Goal: Complete application form

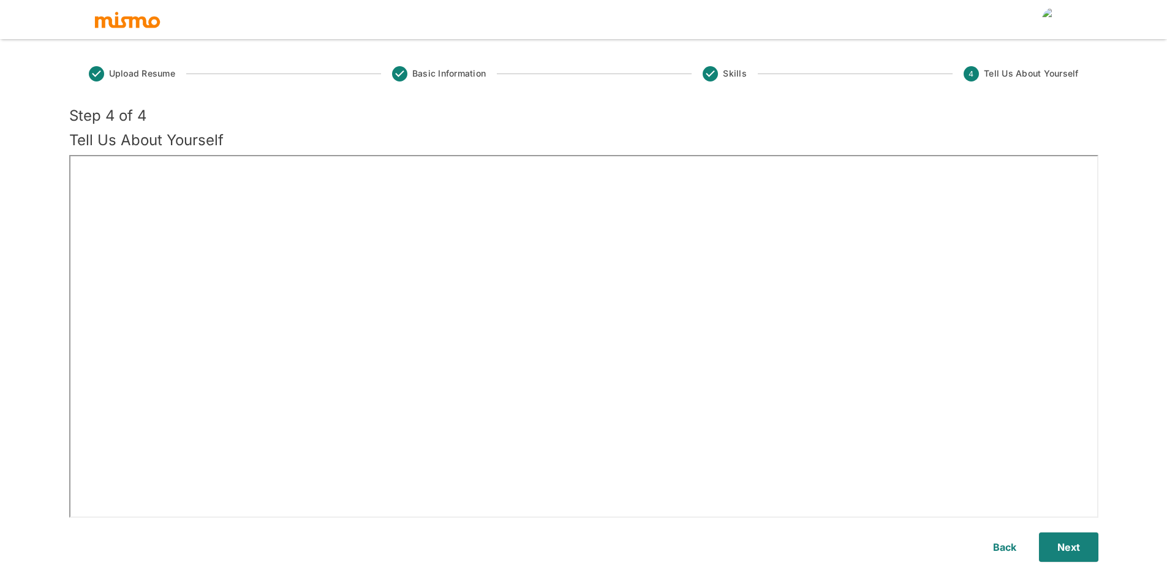
click at [175, 77] on span "Upload Resume" at bounding box center [142, 73] width 66 height 12
click at [185, 80] on div "Upload Resume Basic Information Skills 4 Tell Us About Yourself" at bounding box center [583, 80] width 1029 height 52
click at [147, 74] on span "Upload Resume" at bounding box center [142, 73] width 66 height 12
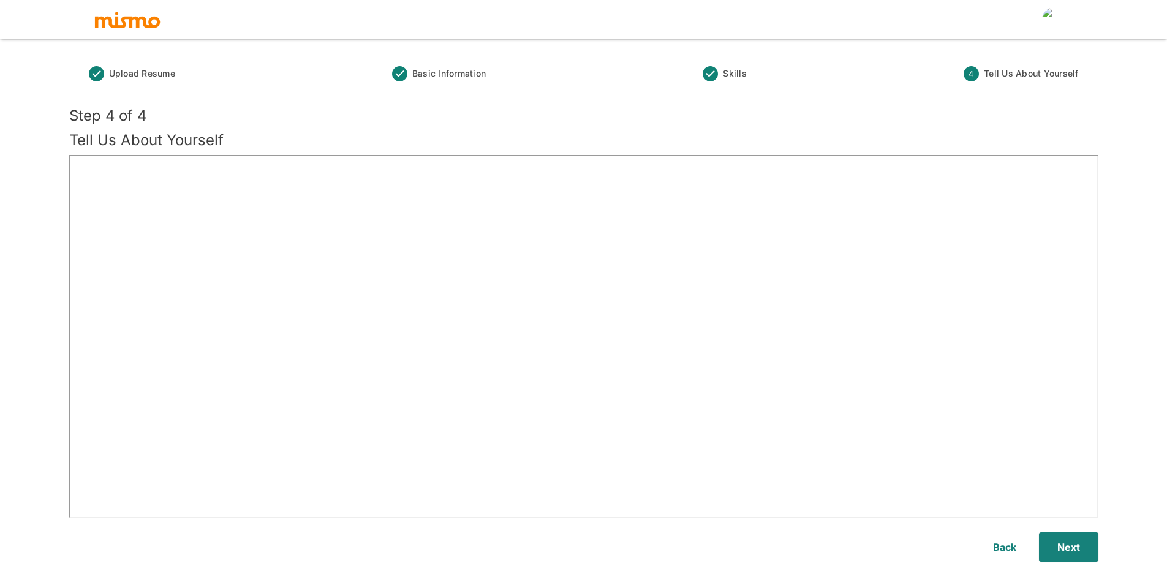
click at [147, 74] on span "Upload Resume" at bounding box center [142, 73] width 66 height 12
click at [200, 86] on div "Upload Resume Basic Information Skills 4 Tell Us About Yourself" at bounding box center [583, 80] width 1029 height 52
click at [1056, 23] on img "account of current user" at bounding box center [1054, 19] width 24 height 24
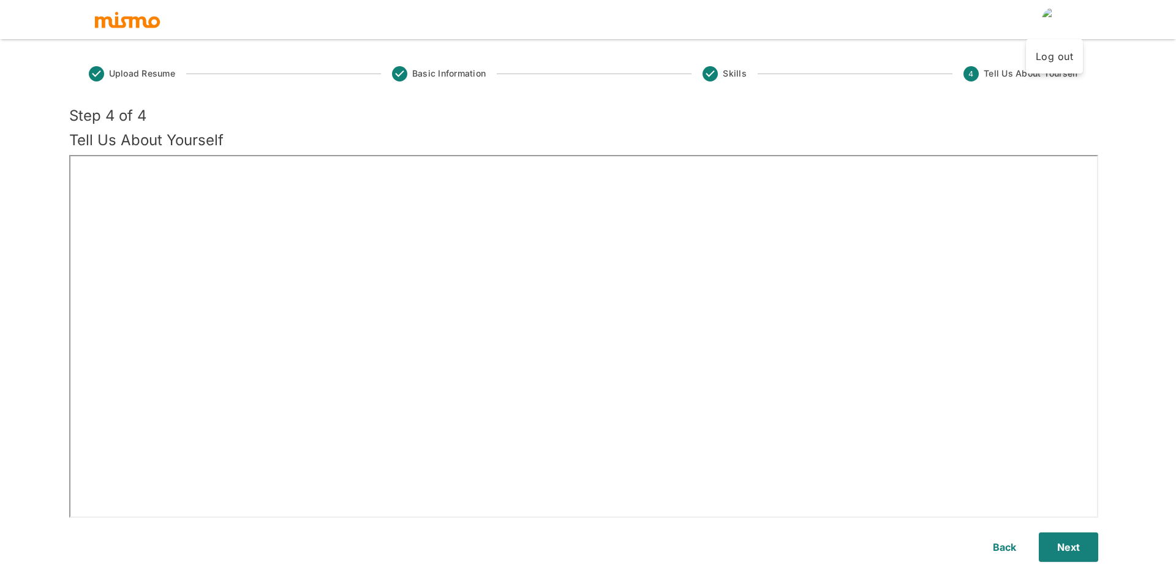
click at [950, 122] on div at bounding box center [588, 289] width 1176 height 579
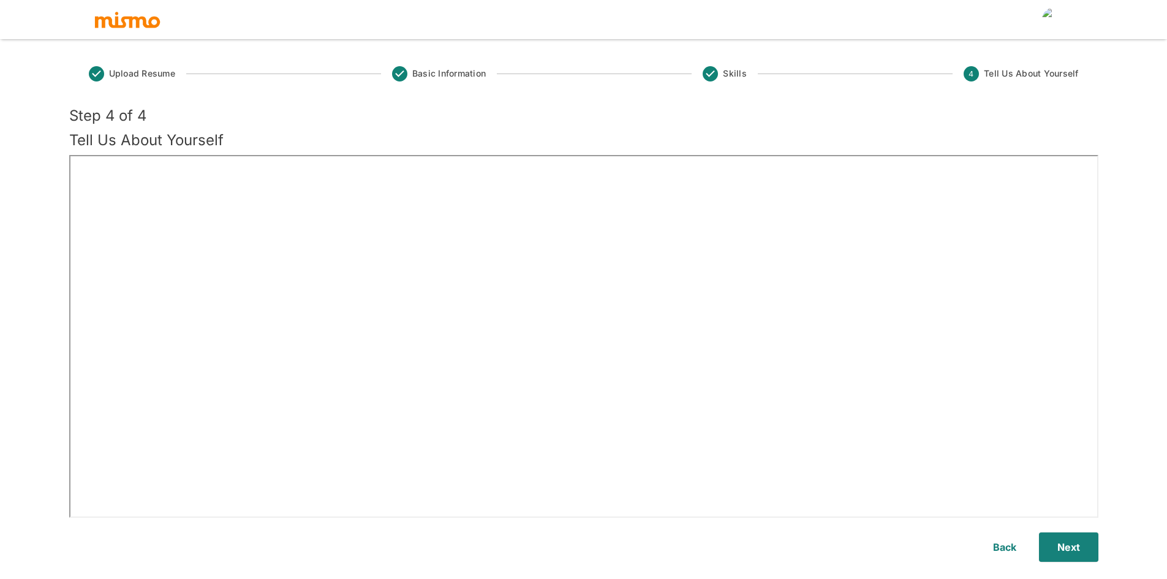
click at [211, 149] on h5 "Tell Us About Yourself" at bounding box center [583, 140] width 1029 height 20
click at [207, 143] on h5 "Tell Us About Yourself" at bounding box center [583, 140] width 1029 height 20
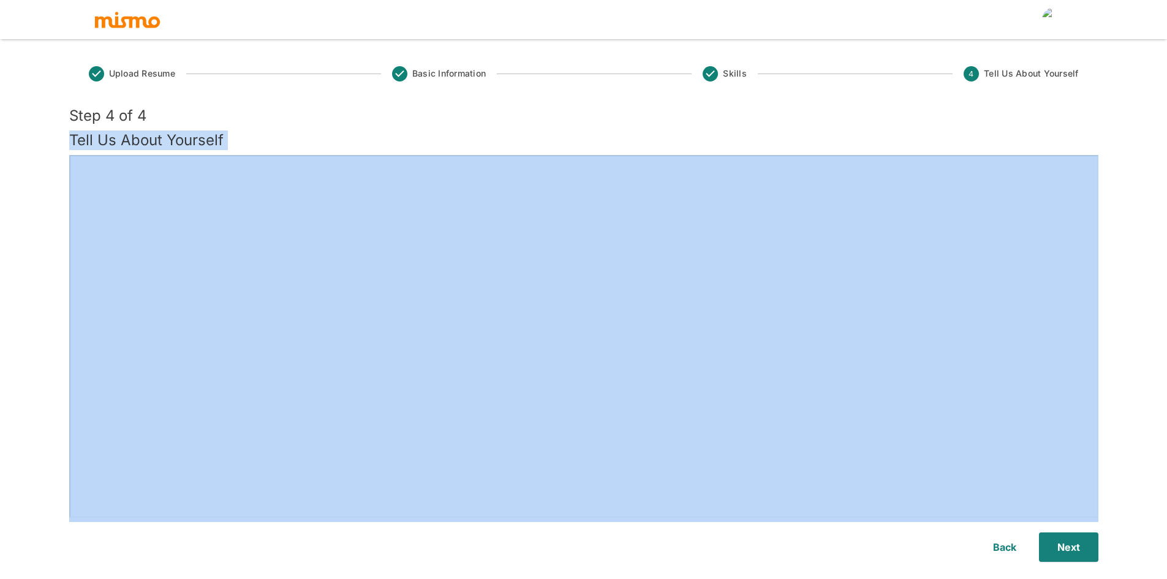
click at [207, 143] on h5 "Tell Us About Yourself" at bounding box center [583, 140] width 1029 height 20
click at [240, 136] on h5 "Tell Us About Yourself" at bounding box center [583, 140] width 1029 height 20
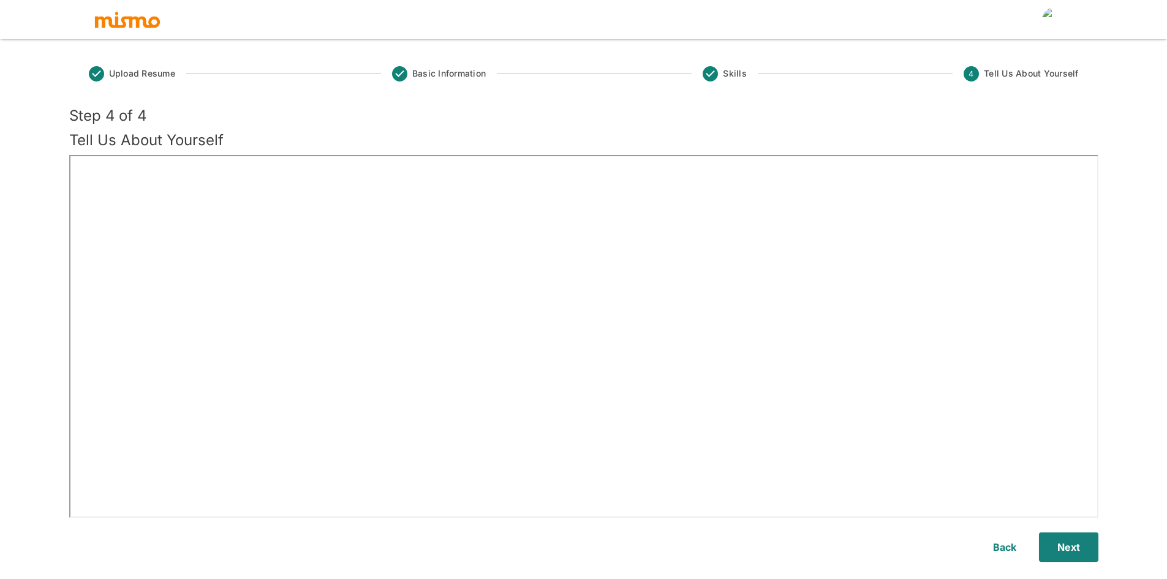
click at [197, 135] on h5 "Tell Us About Yourself" at bounding box center [583, 140] width 1029 height 20
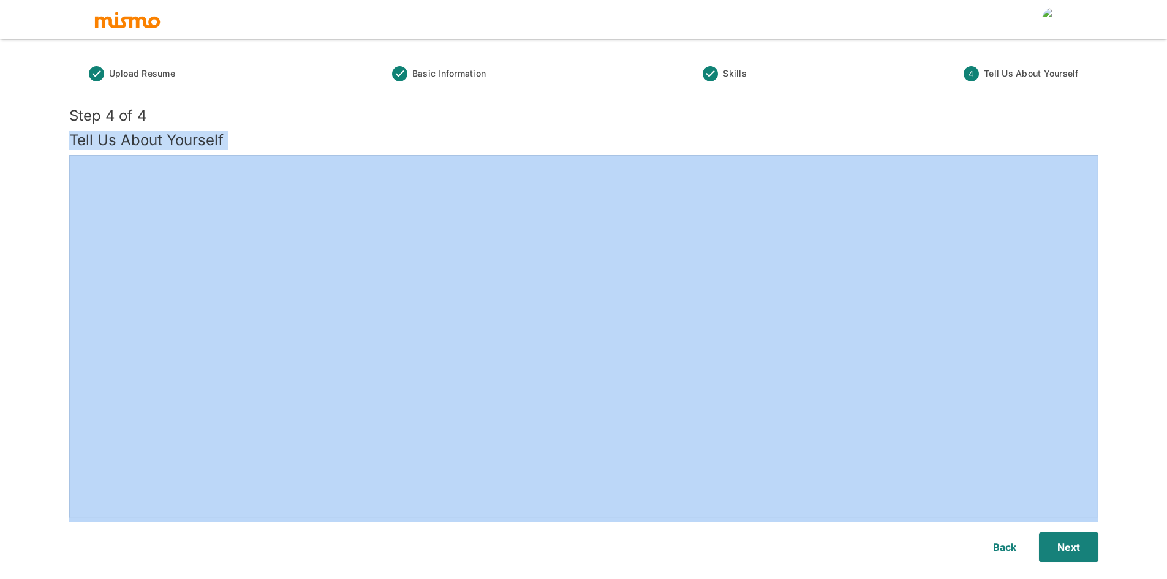
click at [197, 135] on h5 "Tell Us About Yourself" at bounding box center [583, 140] width 1029 height 20
click at [236, 134] on h5 "Tell Us About Yourself" at bounding box center [583, 140] width 1029 height 20
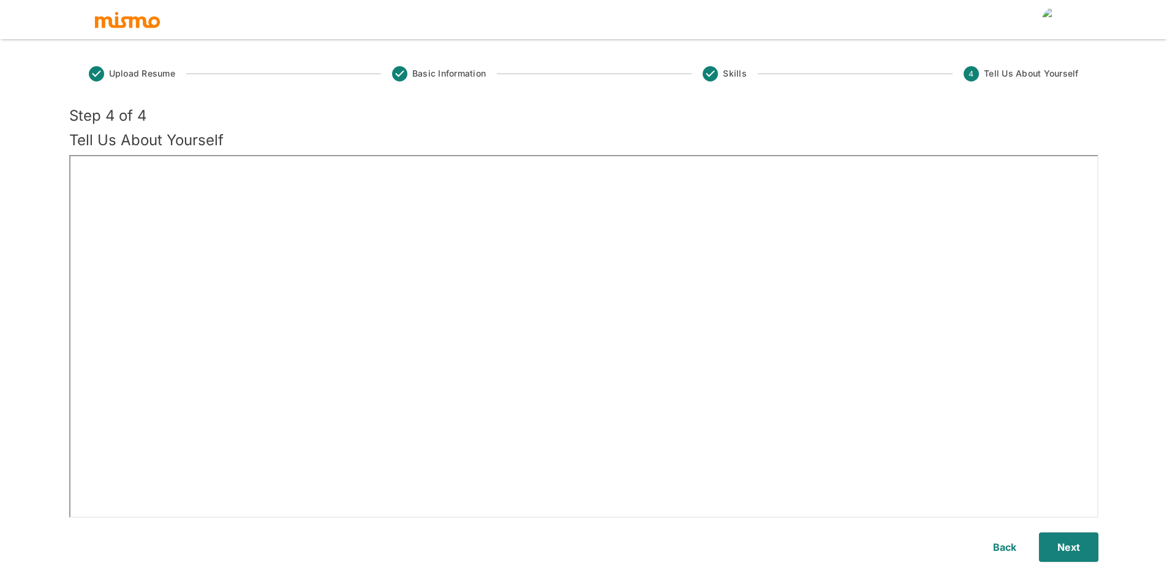
click at [192, 135] on h5 "Tell Us About Yourself" at bounding box center [583, 140] width 1029 height 20
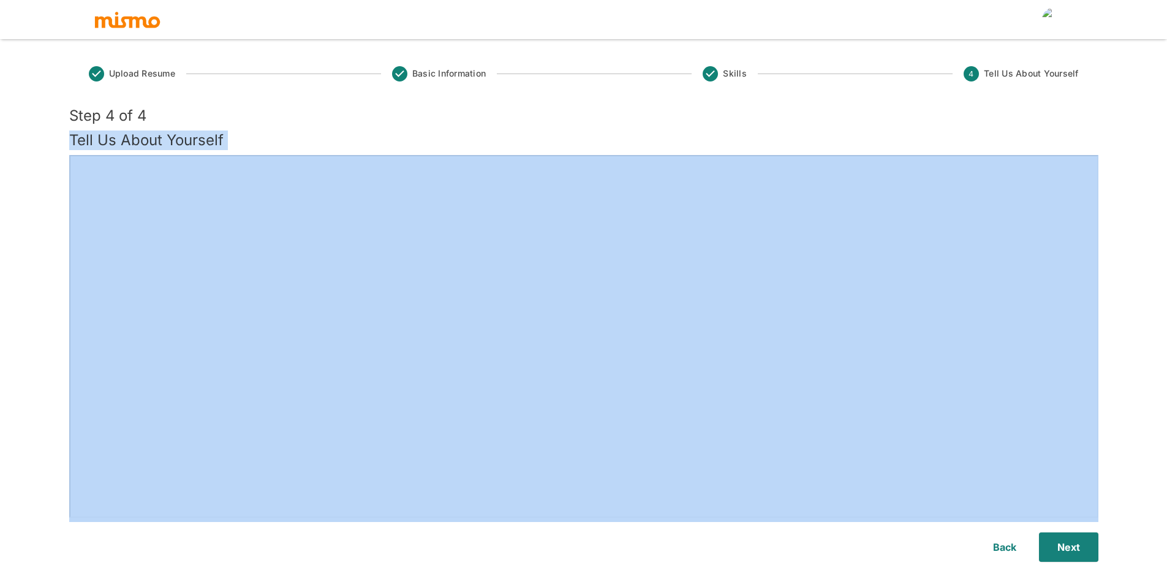
click at [192, 135] on h5 "Tell Us About Yourself" at bounding box center [583, 140] width 1029 height 20
click at [250, 132] on h5 "Tell Us About Yourself" at bounding box center [583, 140] width 1029 height 20
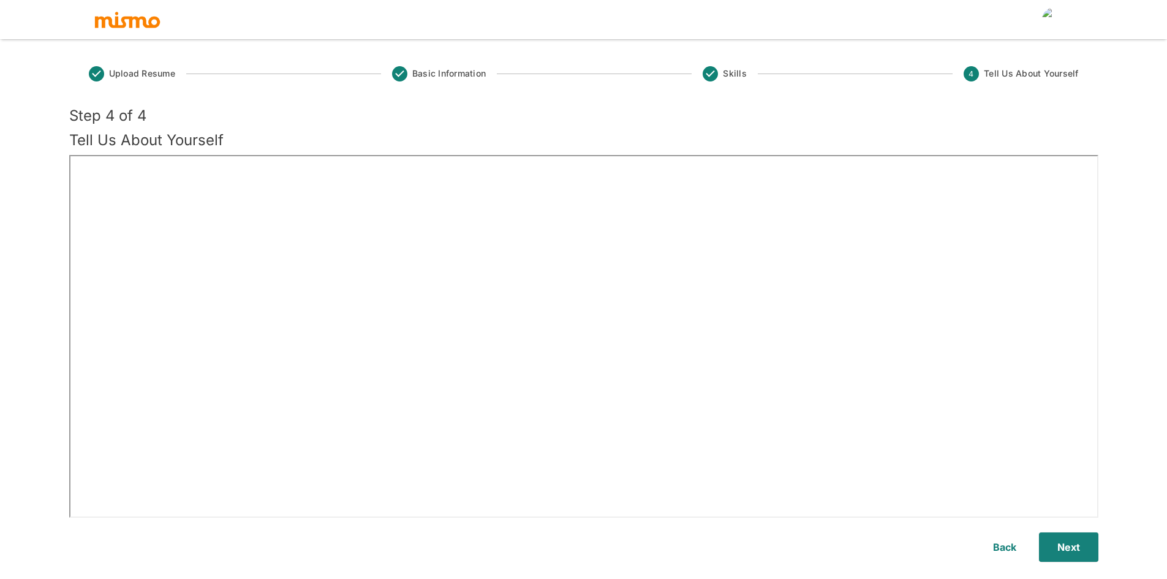
click at [189, 133] on h5 "Tell Us About Yourself" at bounding box center [583, 140] width 1029 height 20
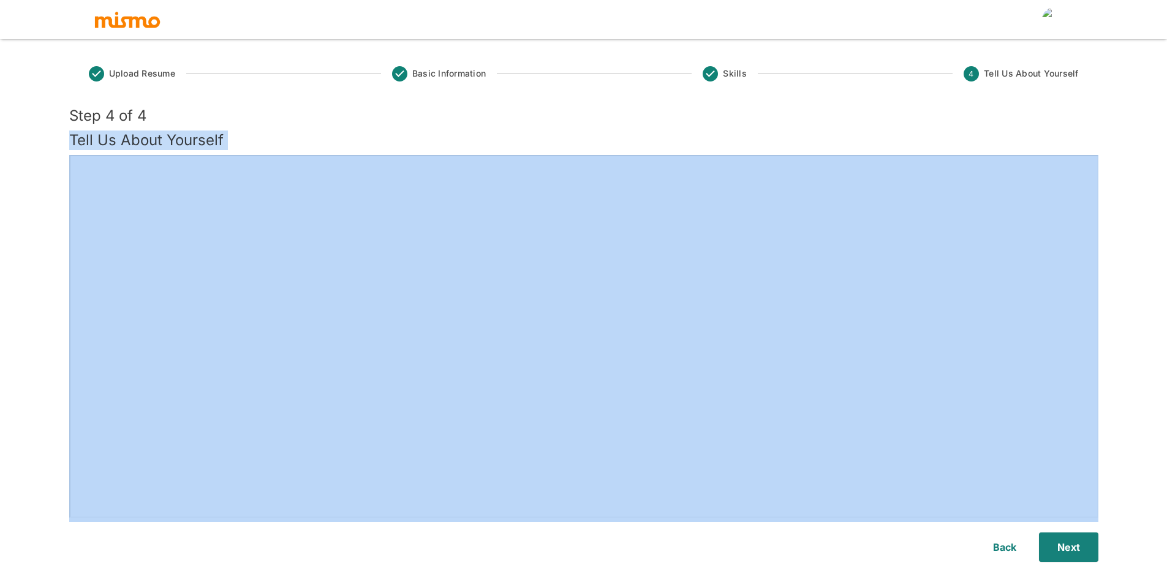
click at [189, 133] on h5 "Tell Us About Yourself" at bounding box center [583, 140] width 1029 height 20
drag, startPoint x: 231, startPoint y: 132, endPoint x: 195, endPoint y: 134, distance: 36.8
click at [230, 132] on h5 "Tell Us About Yourself" at bounding box center [583, 140] width 1029 height 20
click at [190, 135] on h5 "Tell Us About Yourself" at bounding box center [583, 140] width 1029 height 20
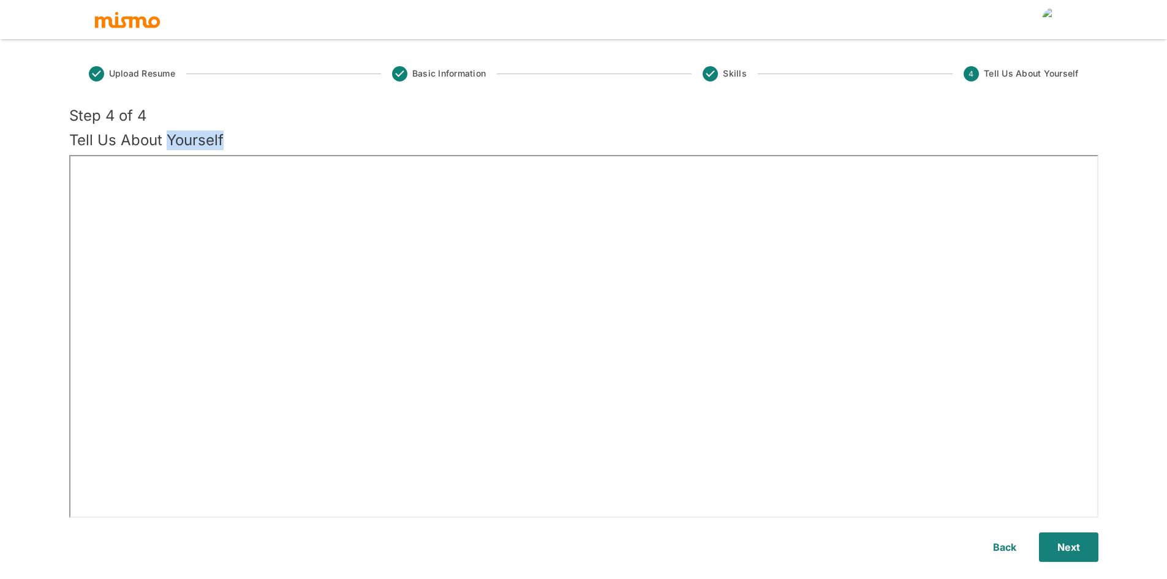
click at [190, 135] on h5 "Tell Us About Yourself" at bounding box center [583, 140] width 1029 height 20
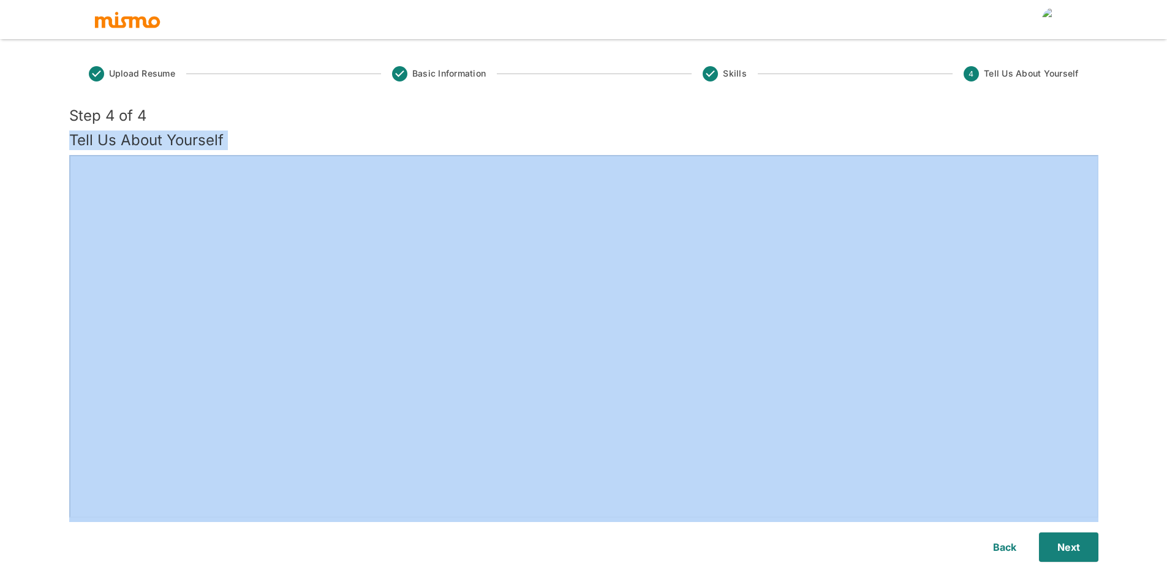
click at [190, 135] on h5 "Tell Us About Yourself" at bounding box center [583, 140] width 1029 height 20
click at [248, 132] on h5 "Tell Us About Yourself" at bounding box center [583, 140] width 1029 height 20
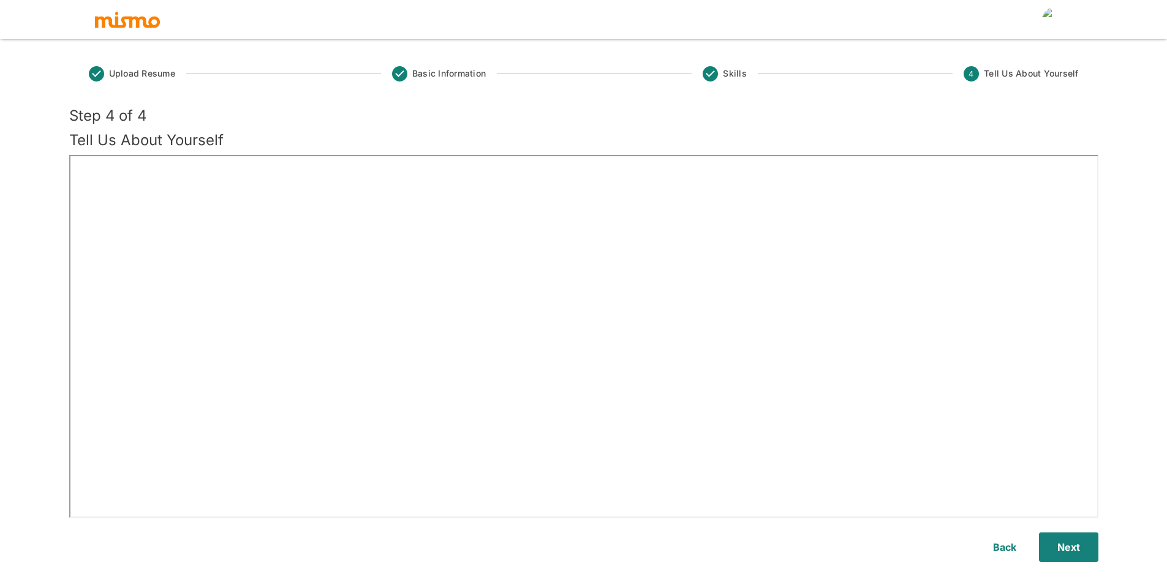
click at [194, 135] on h5 "Tell Us About Yourself" at bounding box center [583, 140] width 1029 height 20
click at [204, 133] on h5 "Tell Us About Yourself" at bounding box center [583, 140] width 1029 height 20
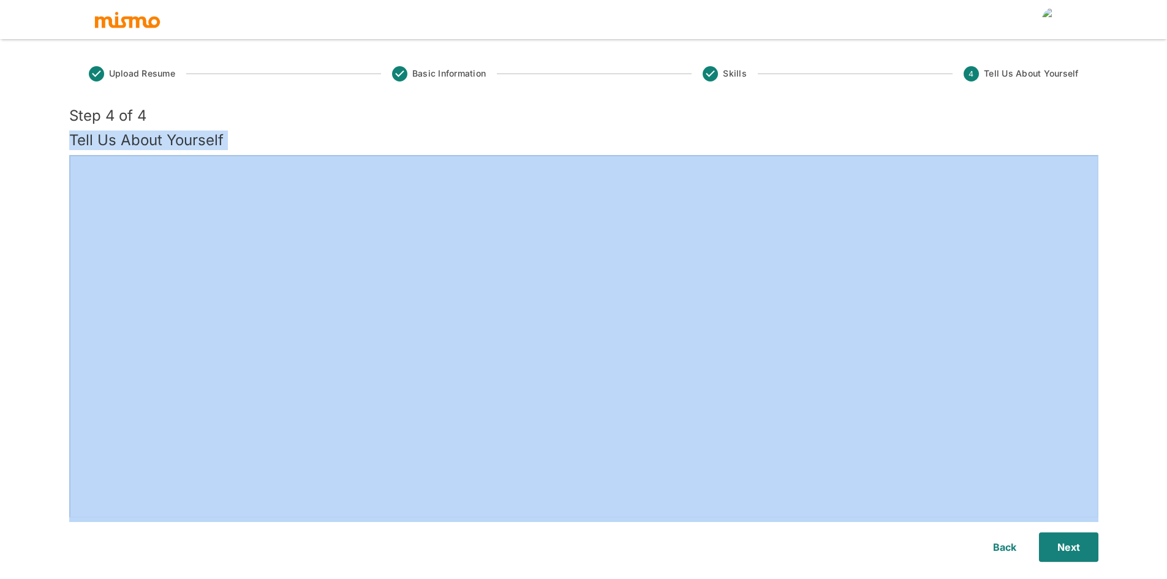
click at [204, 133] on h5 "Tell Us About Yourself" at bounding box center [583, 140] width 1029 height 20
click at [242, 131] on h5 "Tell Us About Yourself" at bounding box center [583, 140] width 1029 height 20
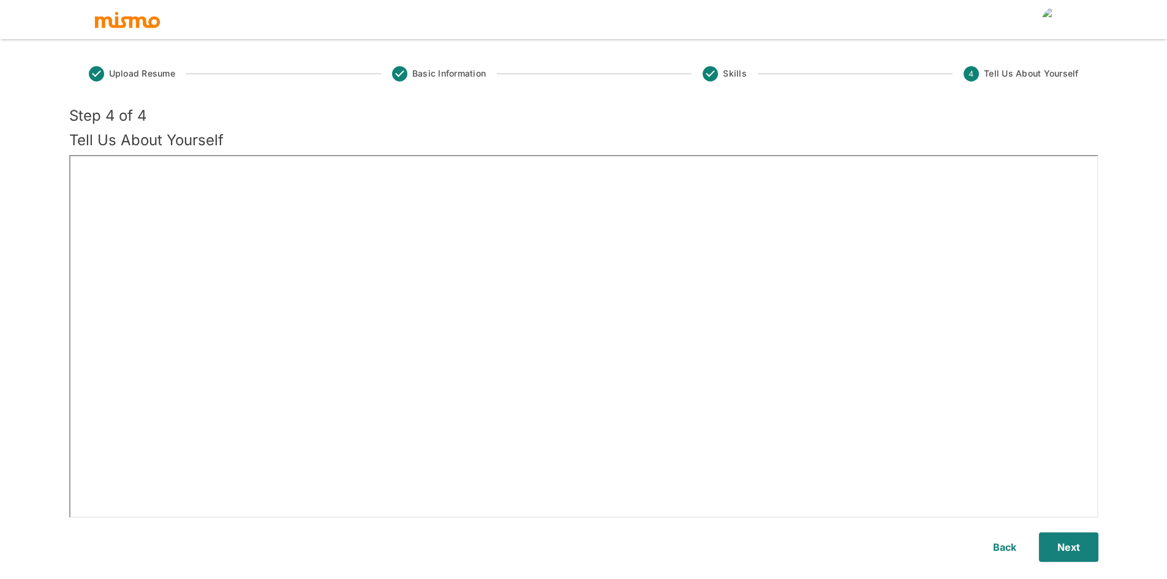
click at [191, 135] on h5 "Tell Us About Yourself" at bounding box center [583, 140] width 1029 height 20
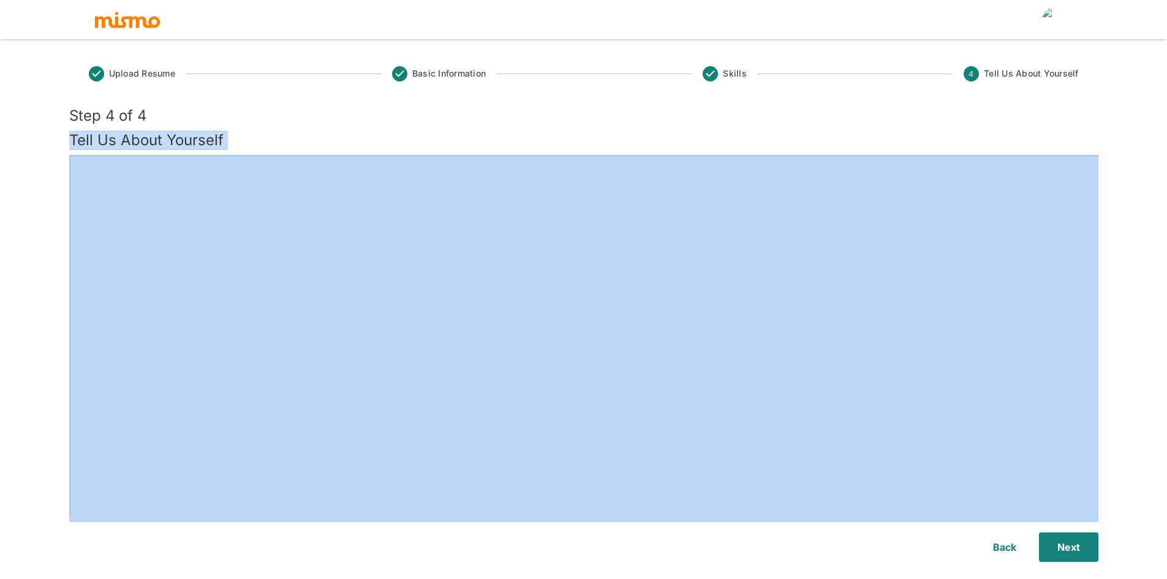
click at [191, 135] on h5 "Tell Us About Yourself" at bounding box center [583, 140] width 1029 height 20
click at [231, 127] on div "Step 4 of 4 Tell Us About Yourself" at bounding box center [581, 125] width 1034 height 49
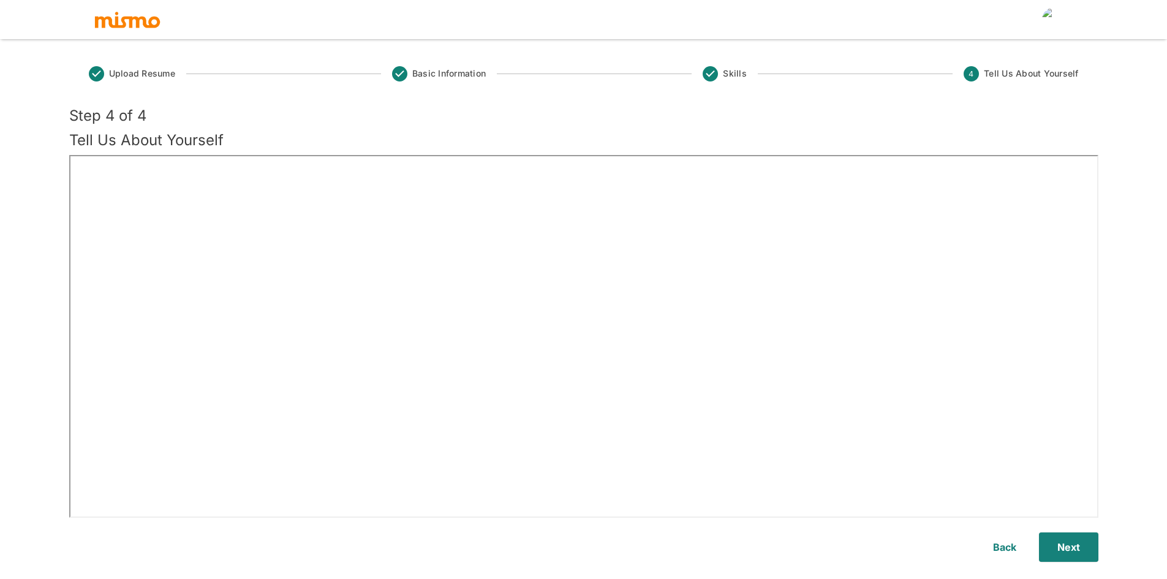
click at [187, 137] on h5 "Tell Us About Yourself" at bounding box center [583, 140] width 1029 height 20
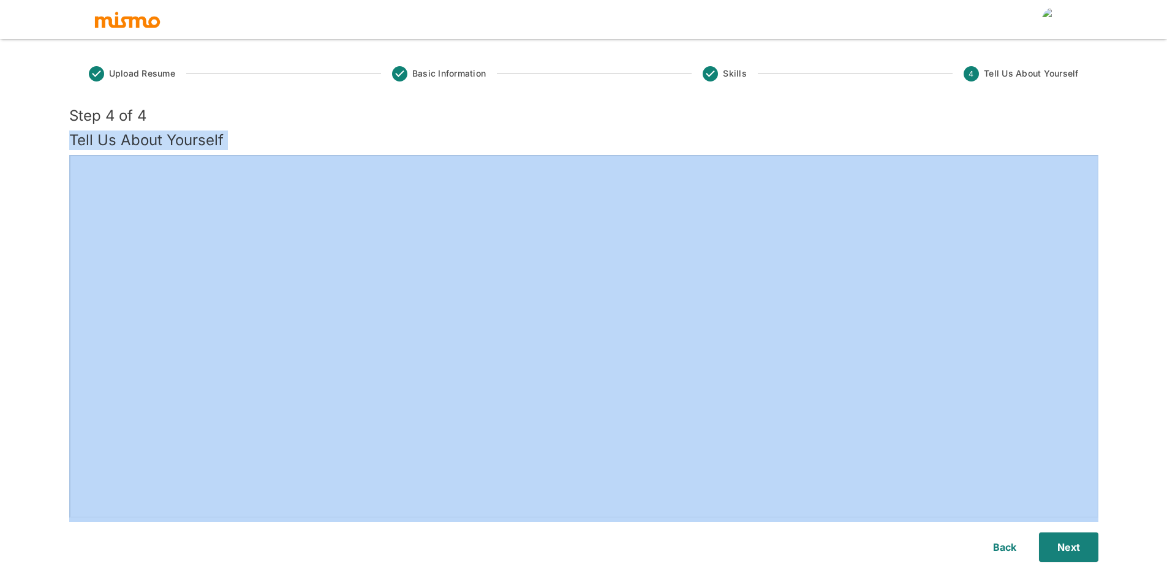
drag, startPoint x: 187, startPoint y: 137, endPoint x: 209, endPoint y: 133, distance: 21.7
click at [187, 137] on h5 "Tell Us About Yourself" at bounding box center [583, 140] width 1029 height 20
click at [217, 132] on h5 "Tell Us About Yourself" at bounding box center [583, 140] width 1029 height 20
click at [202, 139] on h5 "Tell Us About Yourself" at bounding box center [583, 140] width 1029 height 20
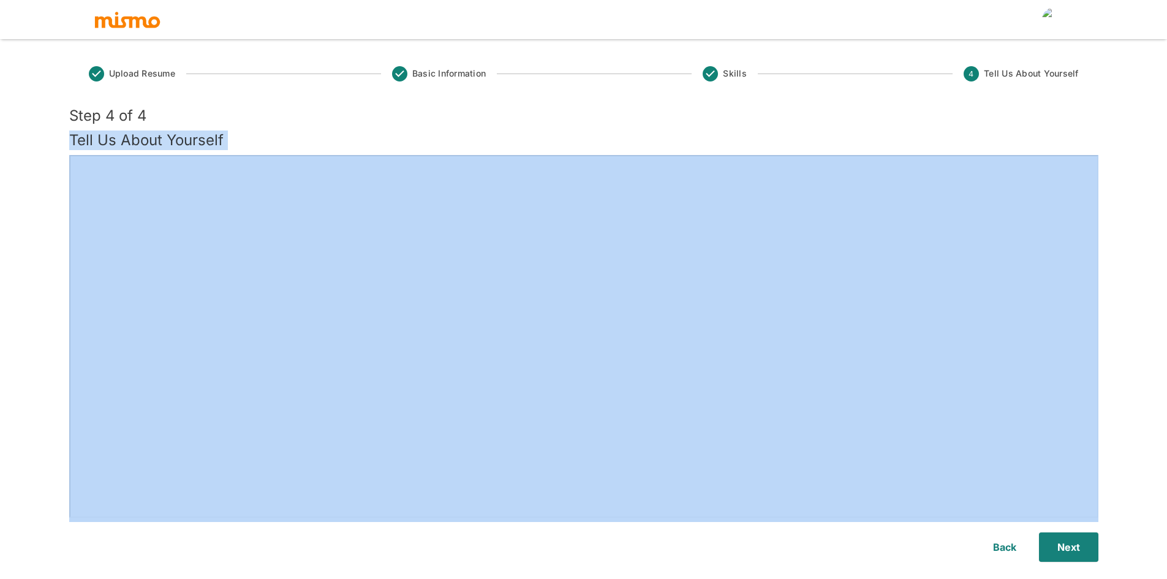
click at [202, 139] on h5 "Tell Us About Yourself" at bounding box center [583, 140] width 1029 height 20
click at [249, 135] on h5 "Tell Us About Yourself" at bounding box center [583, 140] width 1029 height 20
